Goal: Check status: Check status

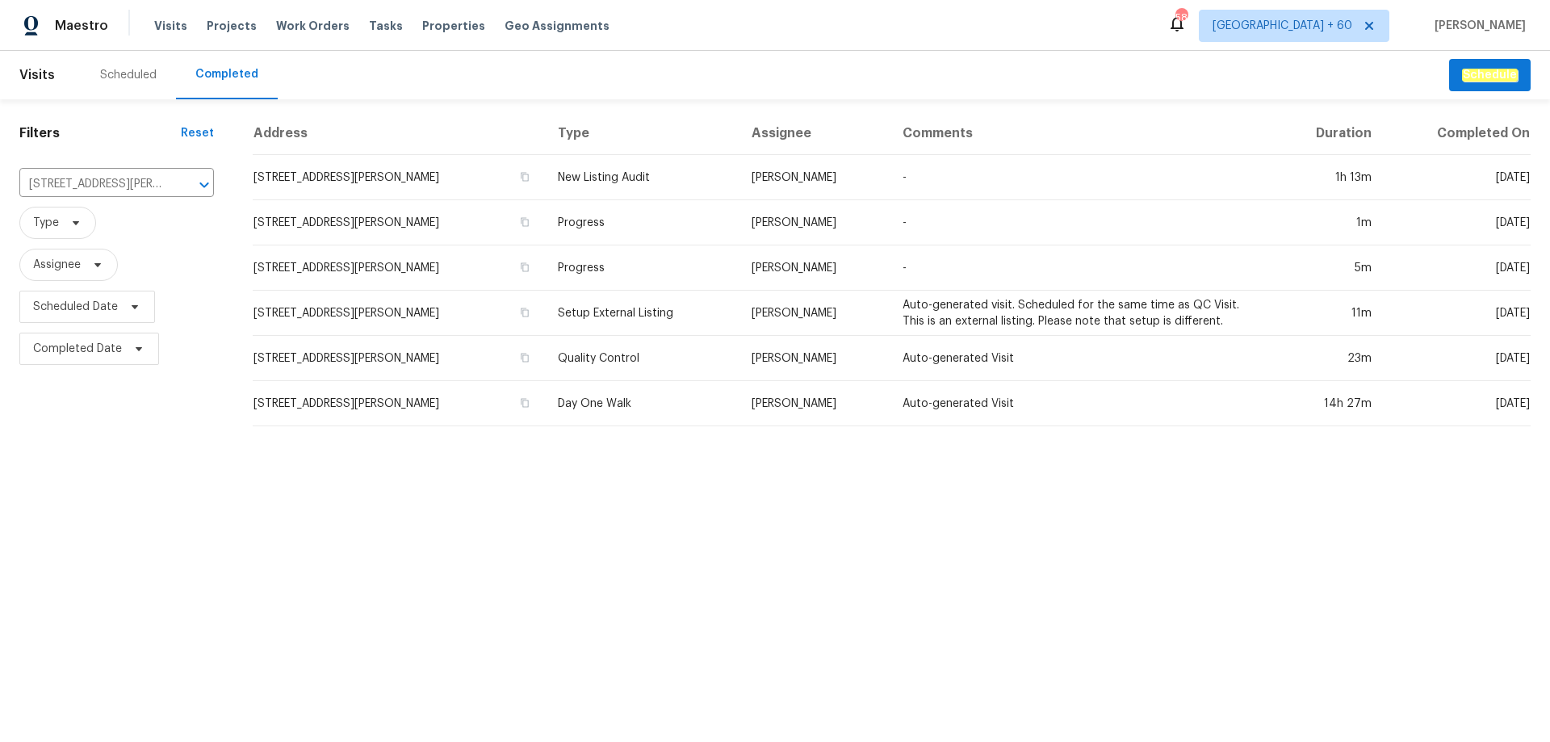
click at [55, 181] on input "[STREET_ADDRESS][PERSON_NAME]" at bounding box center [93, 184] width 149 height 25
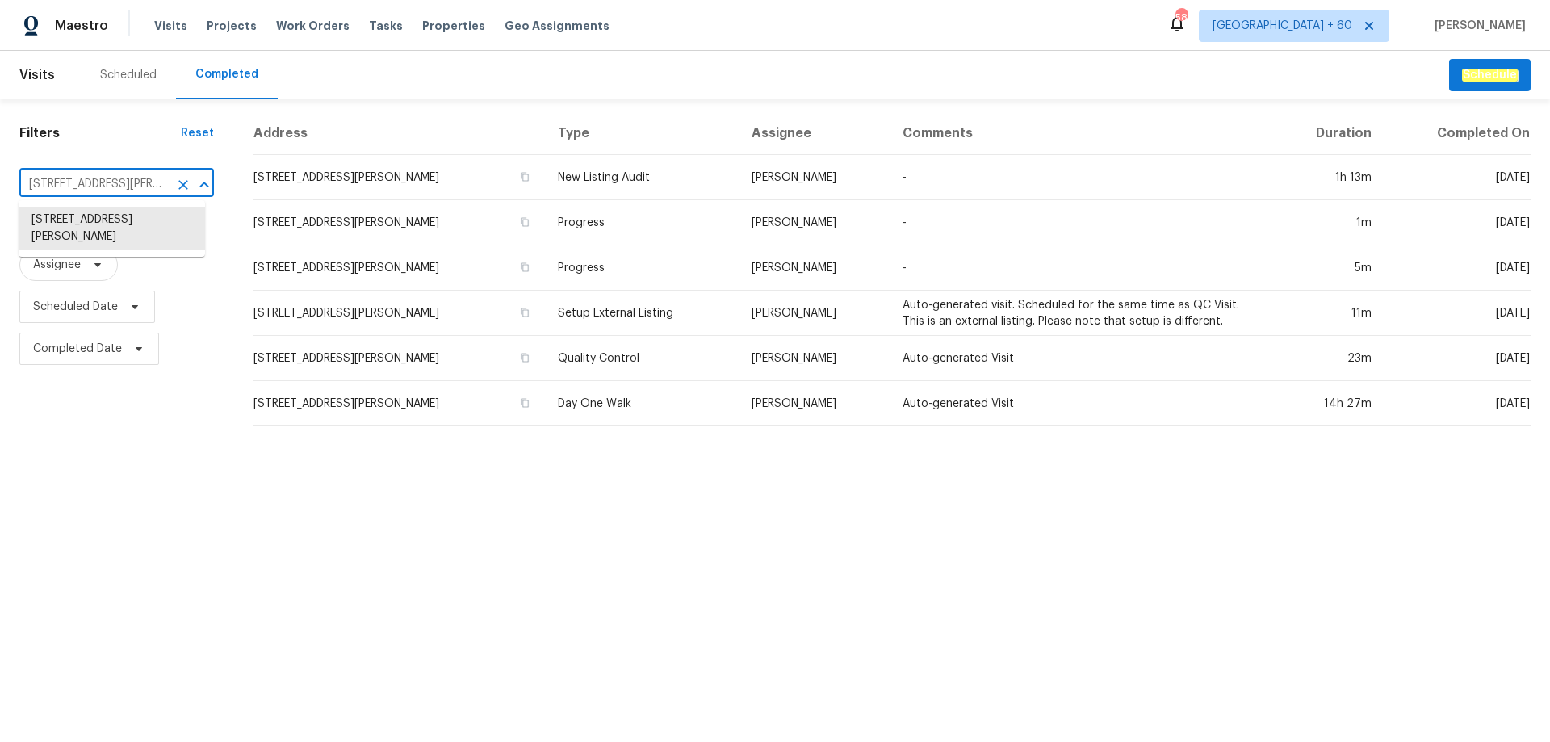
paste input "[STREET_ADDRESS]"
type input "[STREET_ADDRESS]"
click at [84, 233] on li "[STREET_ADDRESS]" at bounding box center [112, 220] width 186 height 27
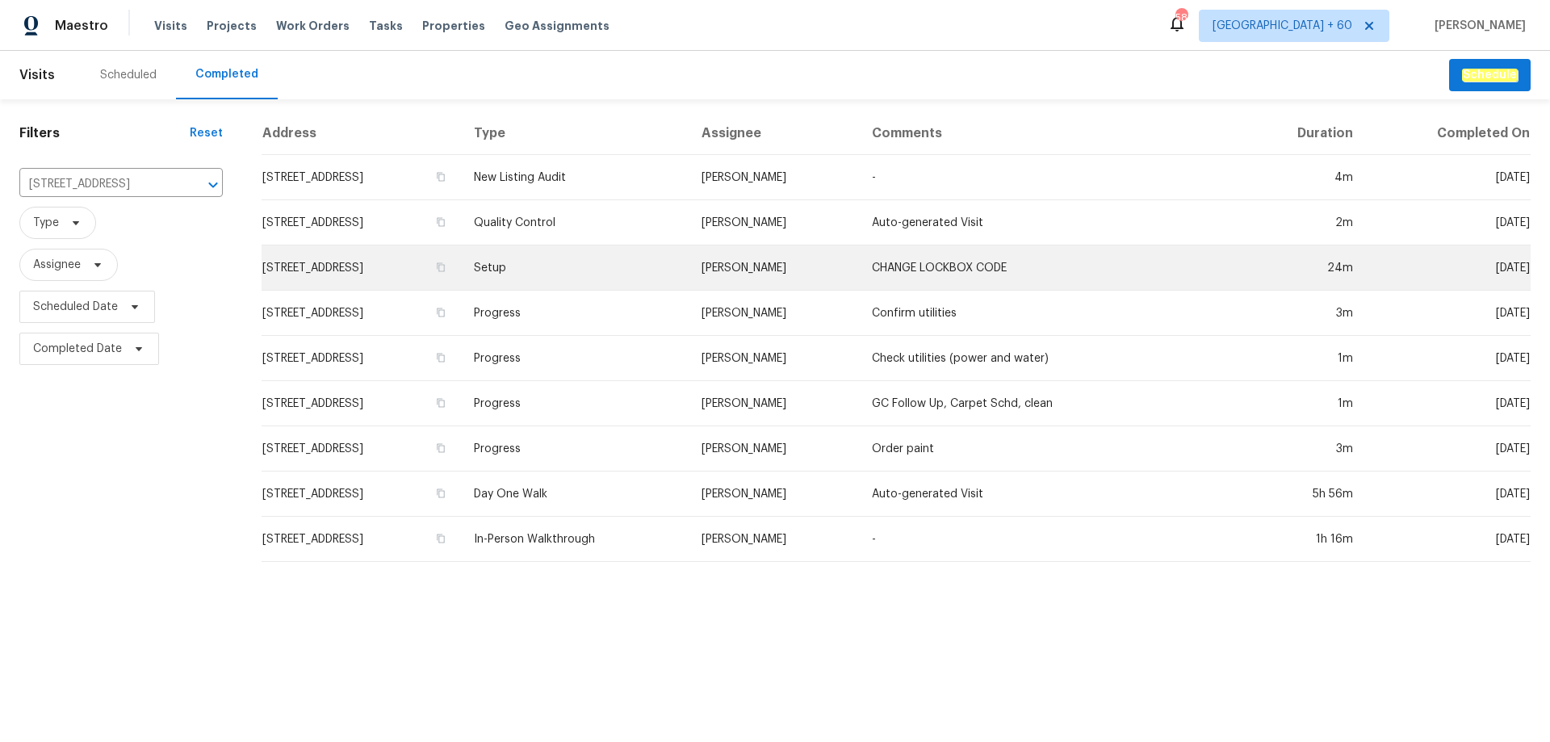
click at [597, 257] on td "Setup" at bounding box center [574, 267] width 227 height 45
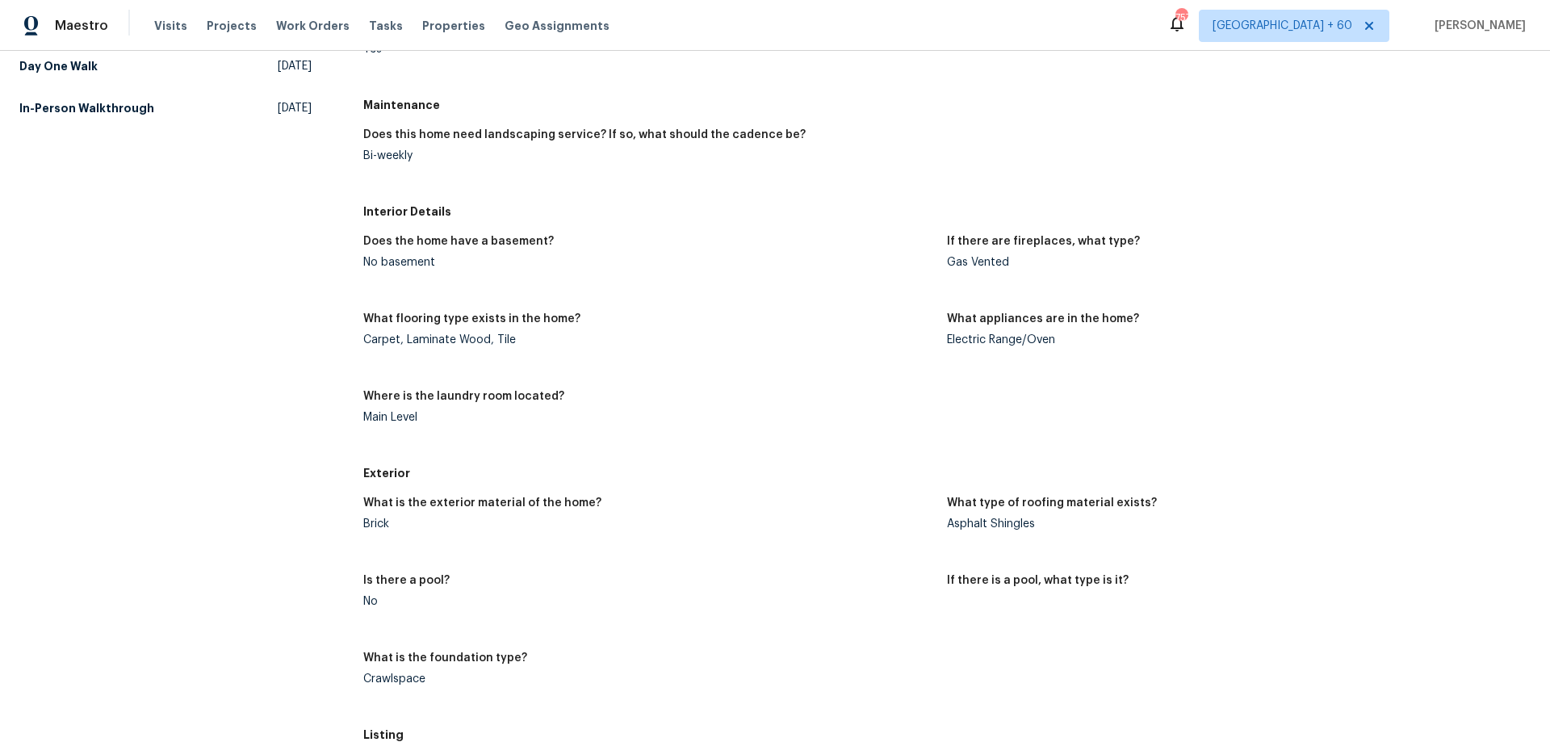
scroll to position [404, 0]
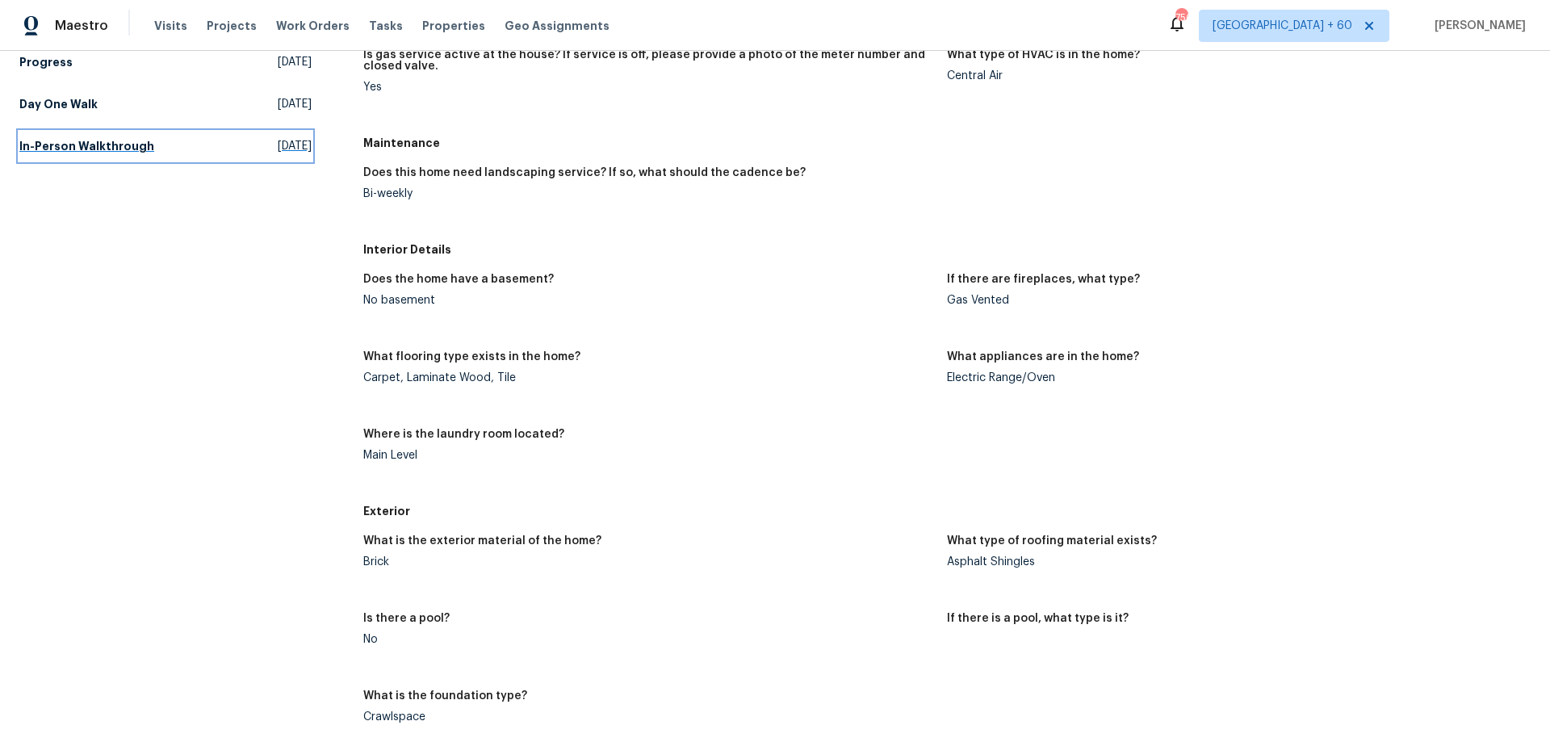
click at [151, 146] on link "In-Person Walkthrough Wed, Jul 09 2025" at bounding box center [165, 146] width 292 height 29
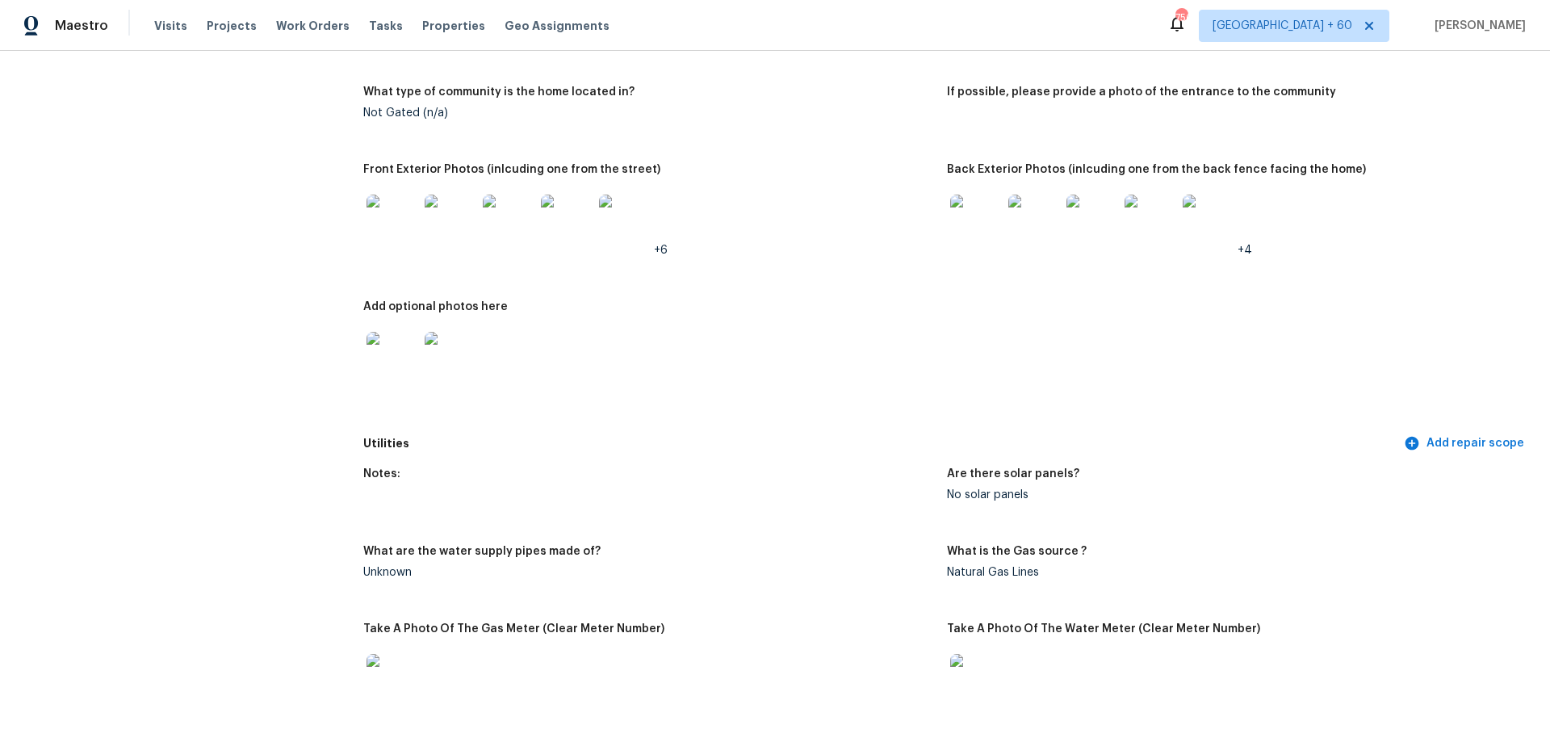
scroll to position [646, 0]
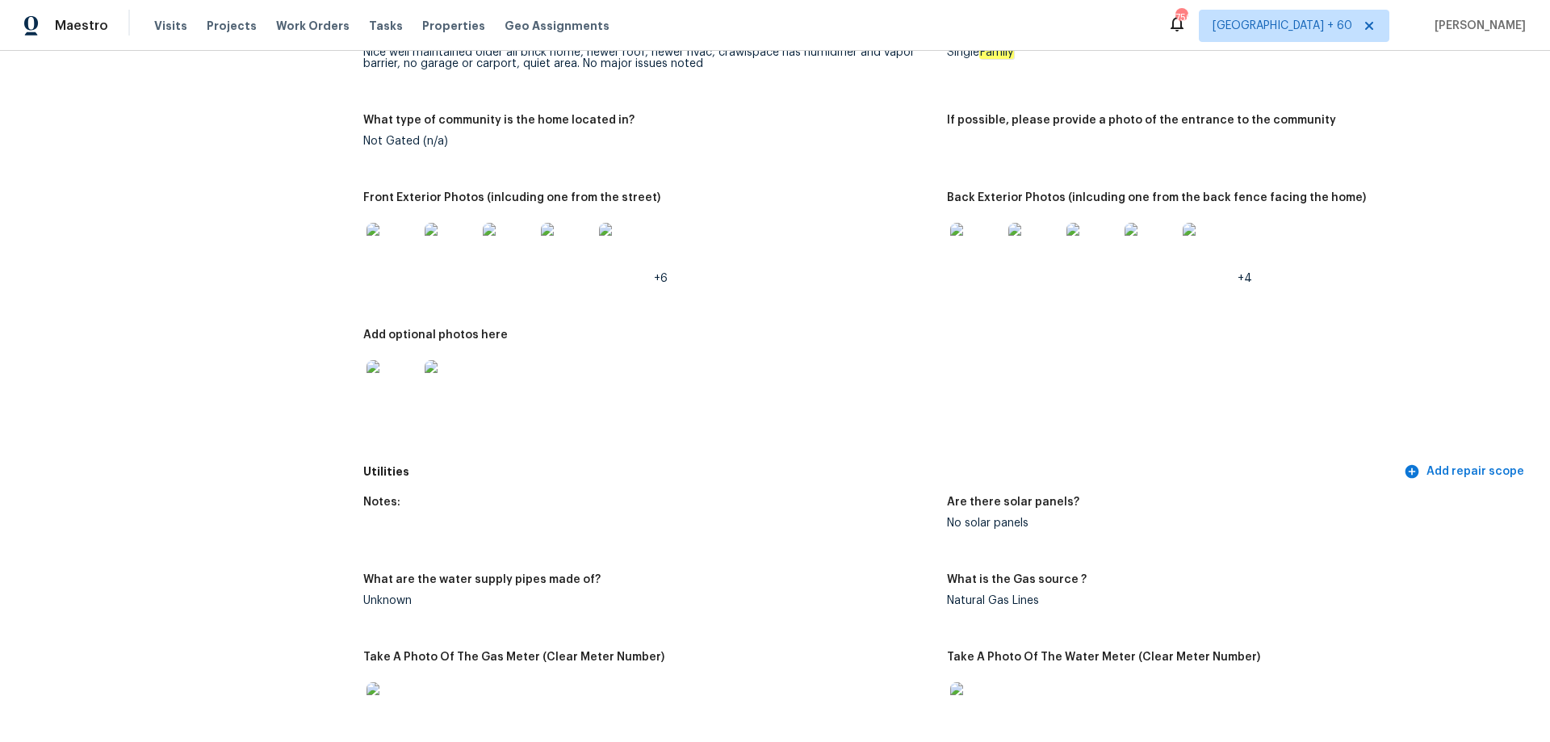
click at [973, 226] on img at bounding box center [976, 249] width 52 height 52
